Goal: Task Accomplishment & Management: Complete application form

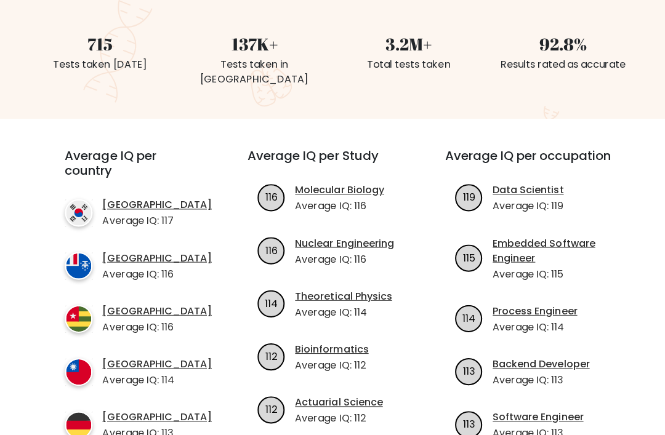
scroll to position [329, 0]
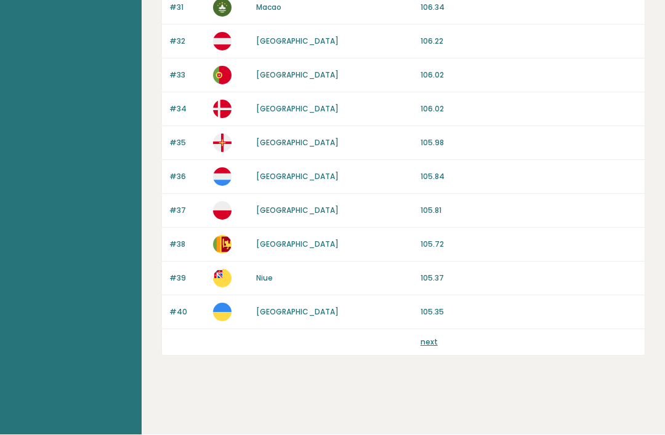
scroll to position [2869, 0]
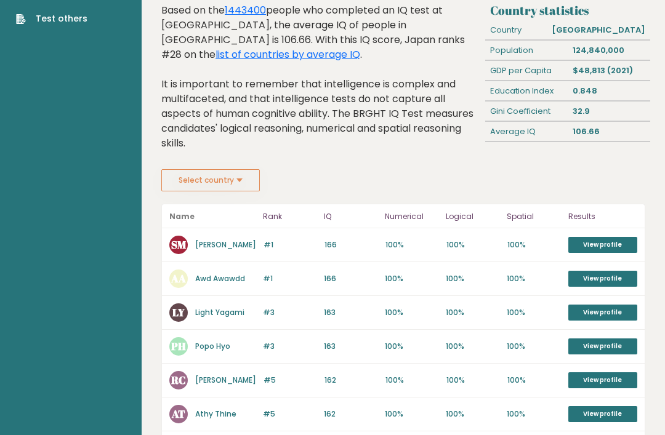
click at [161, 192] on button "Select country" at bounding box center [210, 181] width 99 height 22
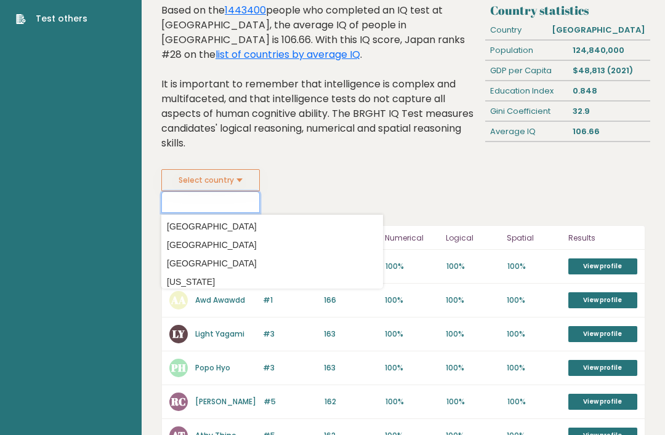
scroll to position [70, 0]
click at [162, 250] on header "Name Rank IQ Numerical Logical Spatial Results" at bounding box center [403, 238] width 483 height 24
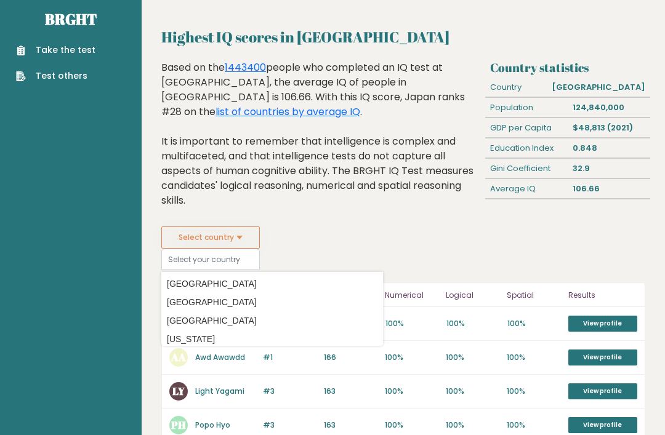
scroll to position [0, 0]
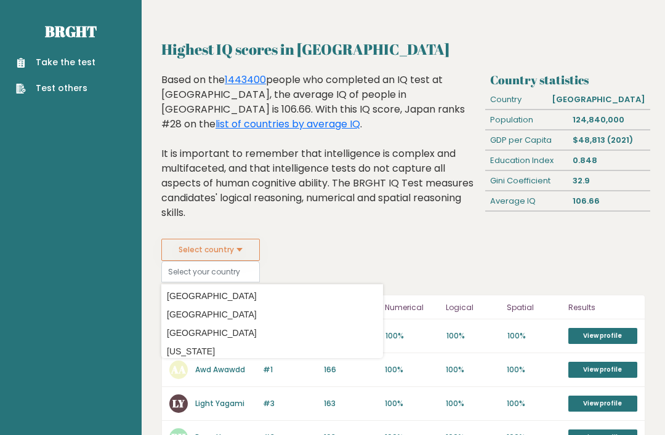
click at [38, 64] on link "Take the test" at bounding box center [55, 62] width 79 height 13
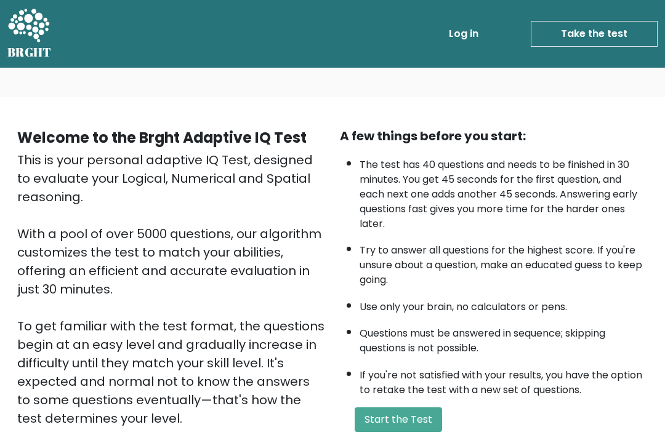
click at [387, 408] on button "Start the Test" at bounding box center [398, 420] width 87 height 25
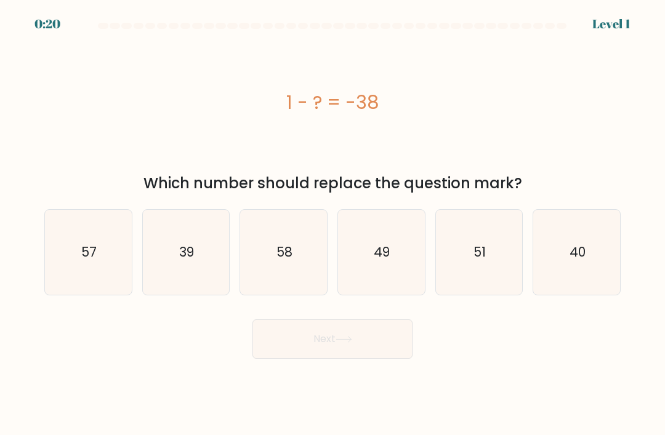
click at [161, 210] on icon "39" at bounding box center [185, 252] width 85 height 85
click at [333, 218] on input "b. 39" at bounding box center [333, 221] width 1 height 6
radio input "true"
click at [158, 211] on icon "39" at bounding box center [186, 253] width 84 height 84
click at [333, 218] on input "b. 39" at bounding box center [333, 221] width 1 height 6
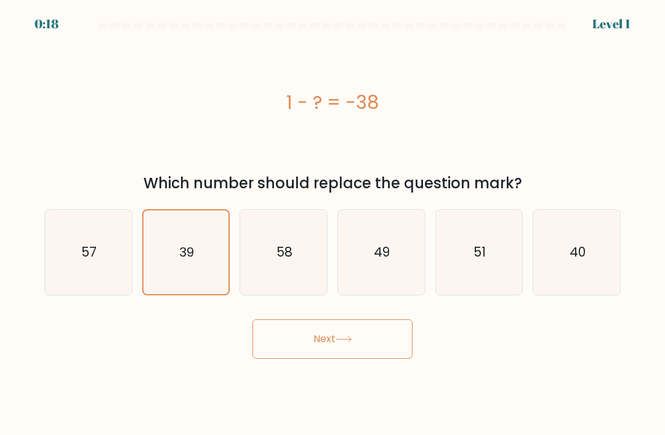
click at [0, 0] on span "b." at bounding box center [0, 0] width 0 height 0
click at [333, 218] on input "b. 39" at bounding box center [333, 221] width 1 height 6
click at [0, 0] on span "b." at bounding box center [0, 0] width 0 height 0
click at [333, 218] on input "b. 39" at bounding box center [333, 221] width 1 height 6
click at [180, 244] on text "39" at bounding box center [186, 252] width 15 height 17
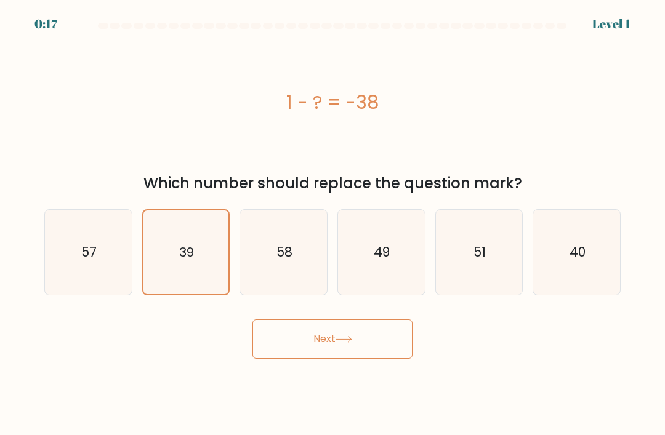
click at [333, 218] on input "b. 39" at bounding box center [333, 221] width 1 height 6
click at [182, 211] on icon "39" at bounding box center [186, 253] width 84 height 84
click at [333, 218] on input "b. 39" at bounding box center [333, 221] width 1 height 6
click at [181, 211] on icon "39" at bounding box center [186, 253] width 84 height 84
click at [333, 218] on input "b. 39" at bounding box center [333, 221] width 1 height 6
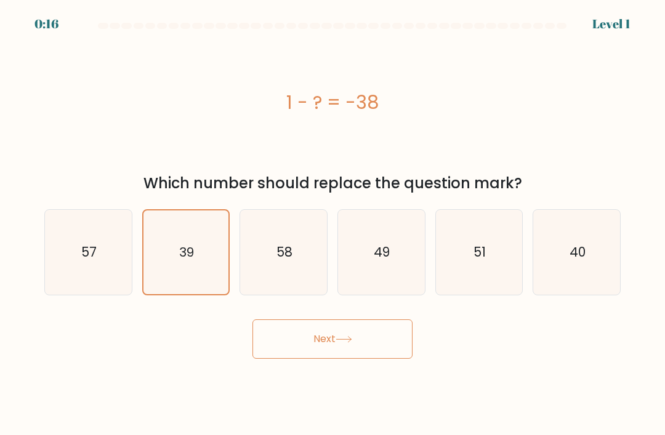
click at [169, 211] on icon "39" at bounding box center [186, 253] width 84 height 84
click at [333, 218] on input "b. 39" at bounding box center [333, 221] width 1 height 6
click at [168, 211] on icon "39" at bounding box center [186, 253] width 84 height 84
click at [333, 218] on input "b. 39" at bounding box center [333, 221] width 1 height 6
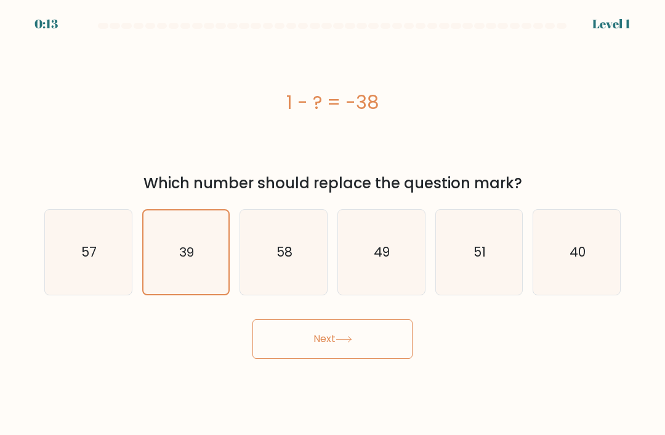
click at [174, 211] on icon "39" at bounding box center [186, 253] width 84 height 84
click at [333, 218] on input "b. 39" at bounding box center [333, 221] width 1 height 6
click at [79, 210] on icon "57" at bounding box center [88, 252] width 85 height 85
click at [333, 218] on input "a. 57" at bounding box center [333, 221] width 1 height 6
radio input "true"
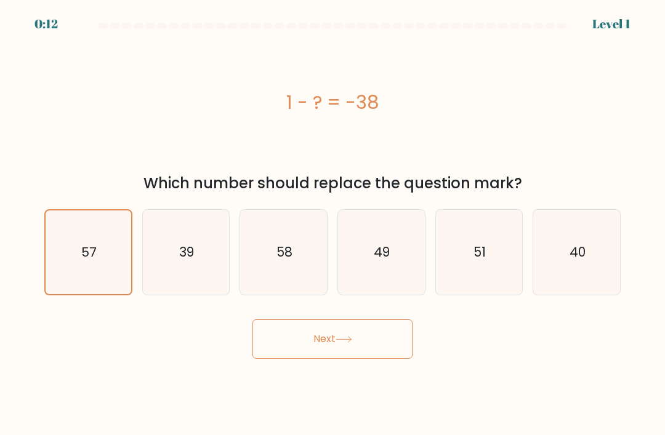
click at [0, 0] on span "a." at bounding box center [0, 0] width 0 height 0
click at [333, 218] on input "a. 57" at bounding box center [333, 221] width 1 height 6
click at [43, 209] on div "a. 57" at bounding box center [88, 252] width 98 height 86
click at [221, 210] on icon "39" at bounding box center [185, 252] width 85 height 85
click at [333, 218] on input "b. 39" at bounding box center [333, 221] width 1 height 6
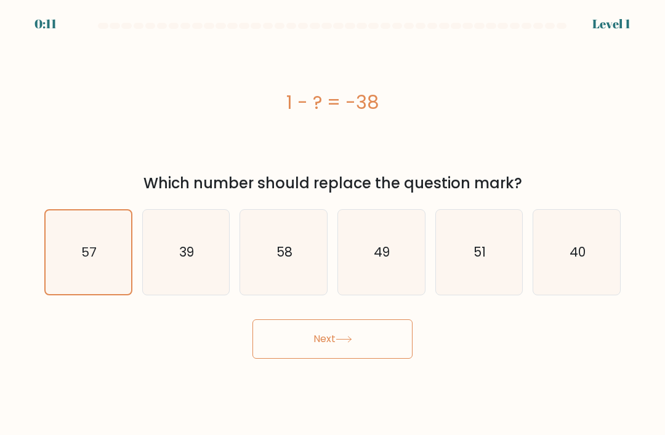
radio input "true"
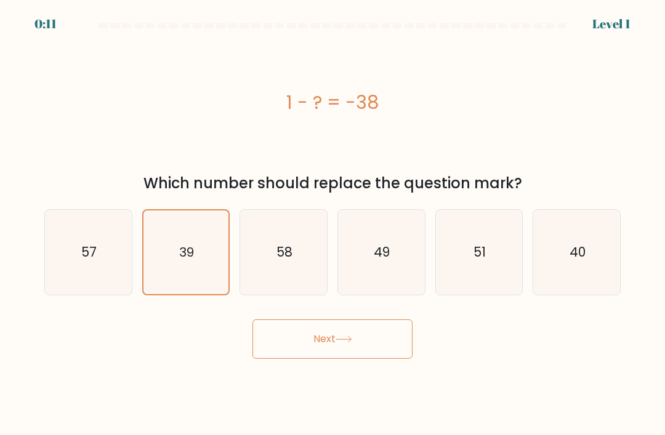
click at [298, 210] on icon "58" at bounding box center [283, 252] width 85 height 85
click at [333, 218] on input "c. 58" at bounding box center [333, 221] width 1 height 6
radio input "true"
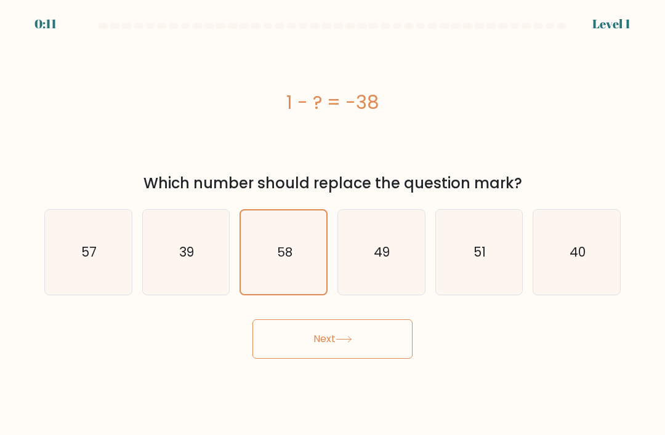
click at [382, 243] on text "49" at bounding box center [382, 252] width 16 height 18
click at [333, 218] on input "d. 49" at bounding box center [333, 221] width 1 height 6
radio input "true"
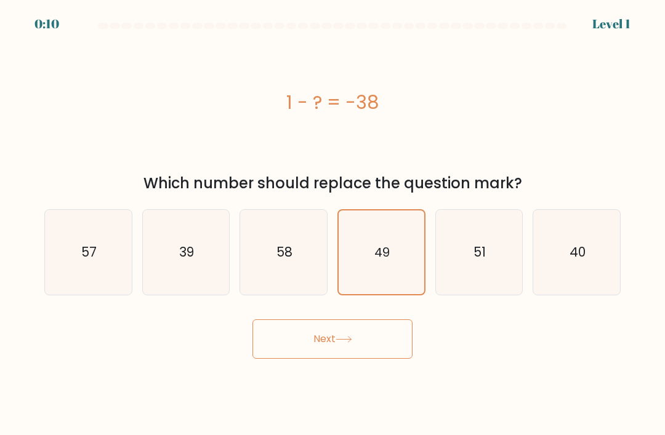
click at [179, 210] on icon "39" at bounding box center [185, 252] width 85 height 85
click at [333, 218] on input "b. 39" at bounding box center [333, 221] width 1 height 6
radio input "true"
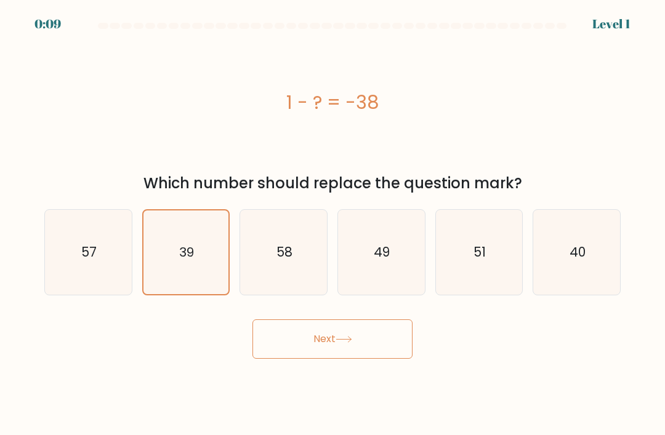
click at [0, 0] on span "b." at bounding box center [0, 0] width 0 height 0
click at [333, 218] on input "b. 39" at bounding box center [333, 221] width 1 height 6
click at [151, 211] on icon "39" at bounding box center [186, 253] width 84 height 84
click at [333, 218] on input "b. 39" at bounding box center [333, 221] width 1 height 6
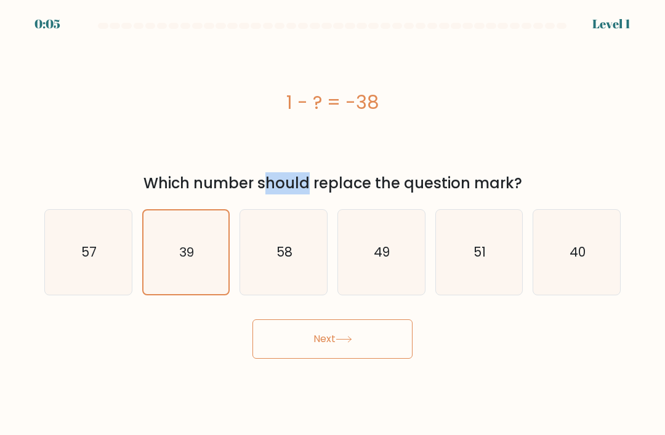
click at [278, 310] on div "Next" at bounding box center [332, 334] width 591 height 49
click at [284, 310] on div "Next" at bounding box center [332, 334] width 591 height 49
click at [324, 320] on button "Next" at bounding box center [332, 339] width 160 height 39
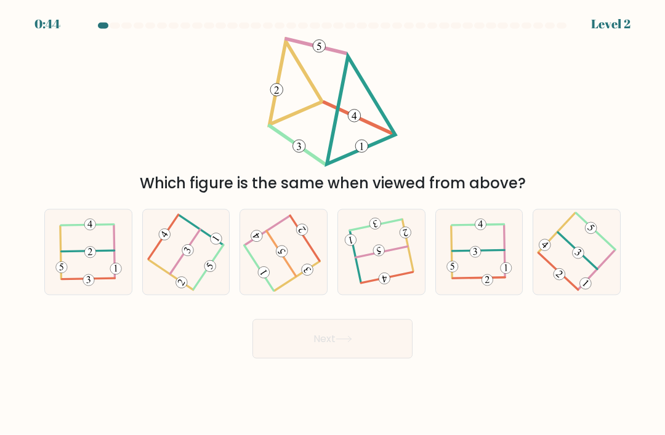
click at [270, 97] on 105 at bounding box center [276, 90] width 13 height 13
click at [368, 153] on 105_2 at bounding box center [361, 146] width 13 height 13
click at [363, 150] on icon at bounding box center [361, 146] width 3 height 7
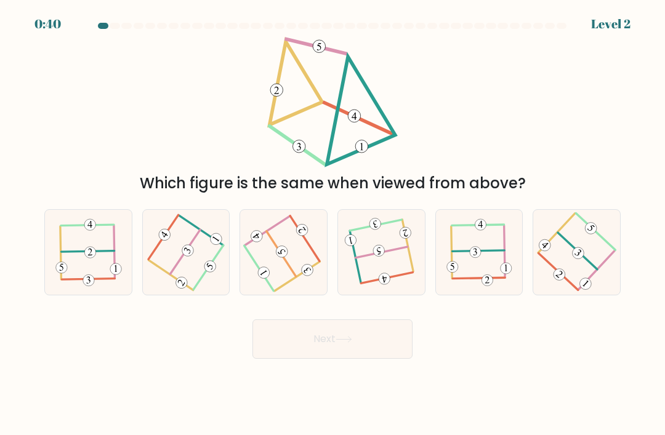
click at [368, 153] on 105_2 at bounding box center [361, 146] width 13 height 13
click at [179, 286] on icon at bounding box center [186, 253] width 68 height 68
click at [333, 224] on input "b." at bounding box center [333, 221] width 1 height 6
radio input "true"
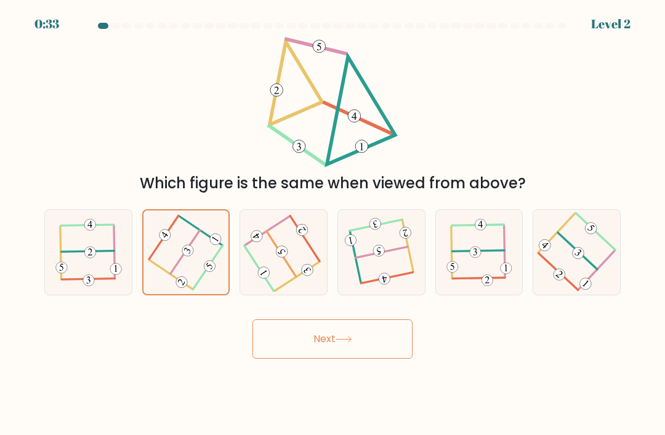
click at [79, 286] on icon at bounding box center [88, 253] width 66 height 68
click at [333, 224] on input "a." at bounding box center [333, 221] width 1 height 6
radio input "true"
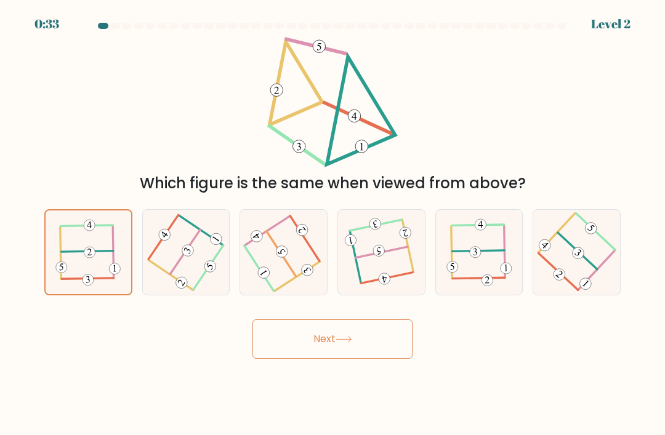
click at [92, 231] on 229 at bounding box center [89, 225] width 11 height 11
click at [333, 224] on input "a." at bounding box center [333, 221] width 1 height 6
click at [206, 286] on icon at bounding box center [186, 253] width 68 height 68
click at [333, 224] on input "b." at bounding box center [333, 221] width 1 height 6
radio input "true"
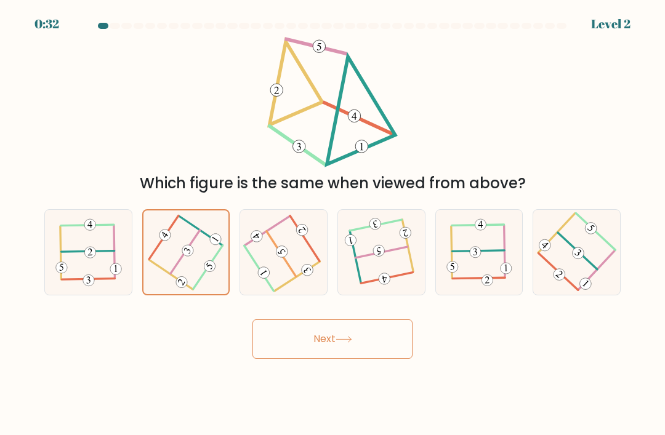
click at [230, 296] on div at bounding box center [186, 252] width 88 height 86
click at [333, 224] on input "b." at bounding box center [333, 221] width 1 height 6
click at [314, 359] on button "Next" at bounding box center [332, 339] width 160 height 39
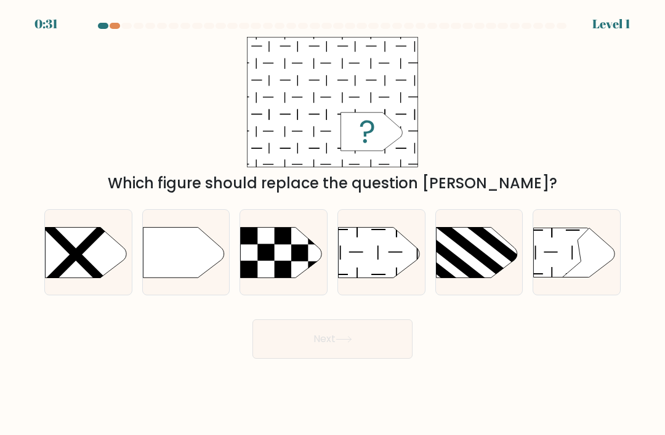
scroll to position [179, 0]
click at [286, 277] on rect at bounding box center [283, 268] width 17 height 17
click at [333, 224] on input "c." at bounding box center [333, 221] width 1 height 6
radio input "true"
click at [264, 260] on rect at bounding box center [266, 252] width 17 height 17
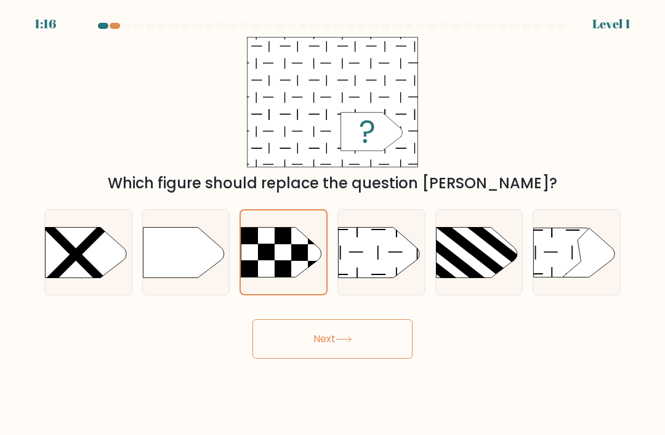
click at [333, 224] on input "c." at bounding box center [333, 221] width 1 height 6
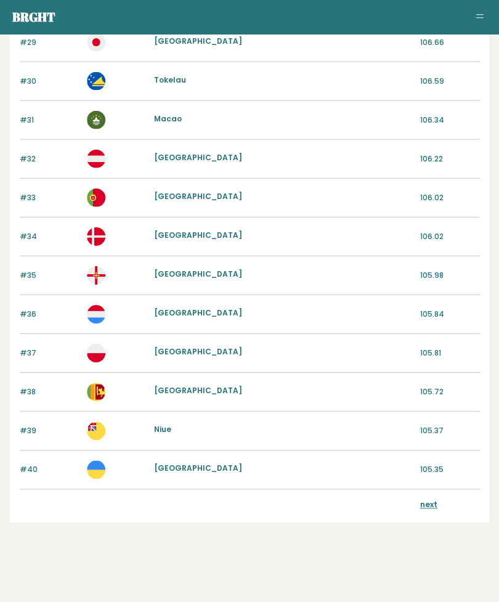
scroll to position [2661, 0]
click at [413, 127] on div "Macao" at bounding box center [283, 120] width 259 height 14
